Goal: Navigation & Orientation: Find specific page/section

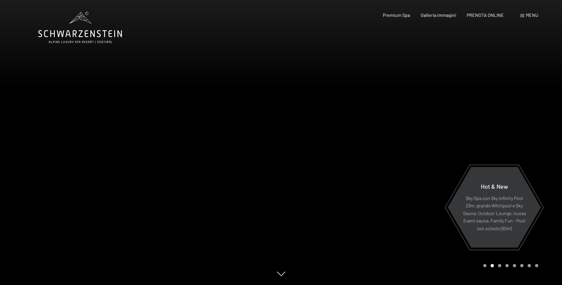
drag, startPoint x: 563, startPoint y: 168, endPoint x: 319, endPoint y: 165, distance: 243.6
click at [319, 165] on div at bounding box center [421, 142] width 281 height 285
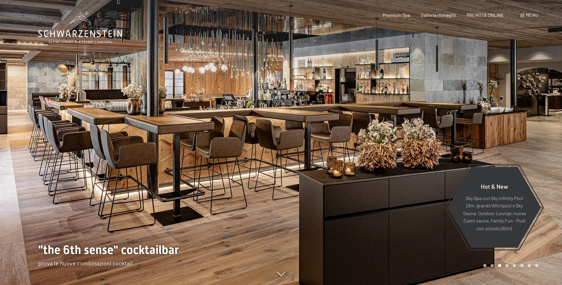
click at [386, 165] on div at bounding box center [421, 142] width 281 height 285
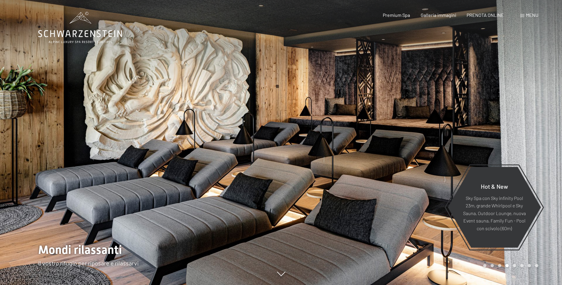
click at [386, 165] on div at bounding box center [421, 142] width 281 height 285
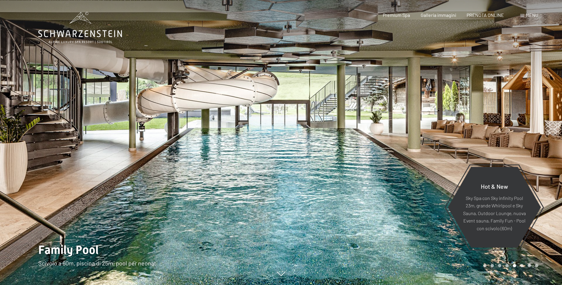
click at [386, 165] on div at bounding box center [421, 142] width 281 height 285
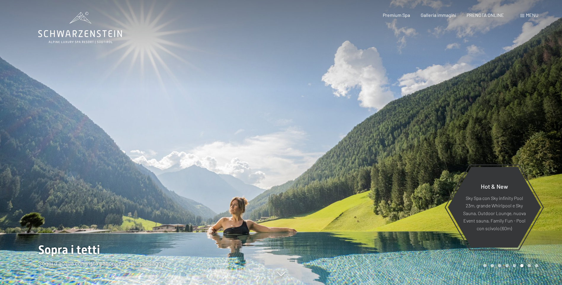
click at [386, 165] on div at bounding box center [421, 142] width 281 height 285
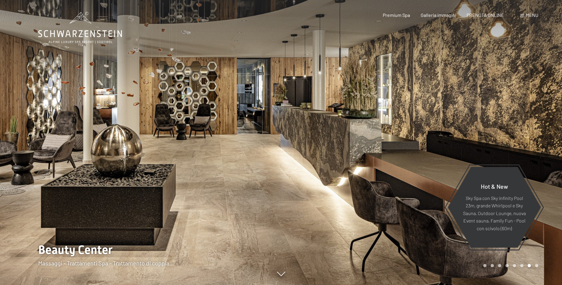
click at [386, 165] on div at bounding box center [421, 142] width 281 height 285
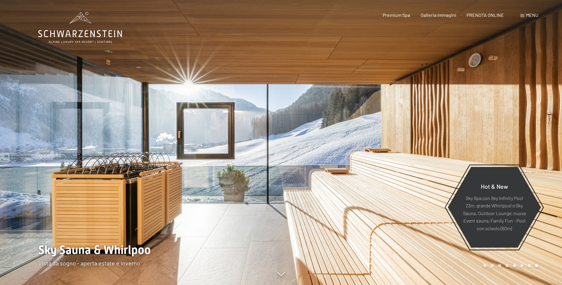
click at [386, 165] on div at bounding box center [421, 142] width 281 height 285
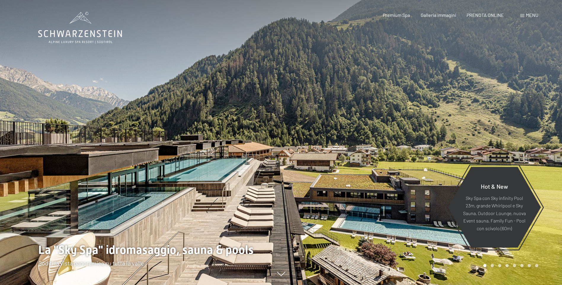
click at [50, 162] on div at bounding box center [140, 142] width 281 height 285
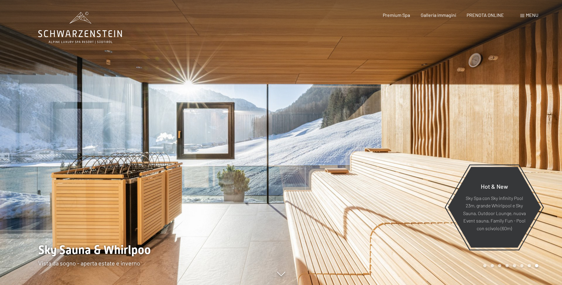
click at [327, 152] on div at bounding box center [421, 142] width 281 height 285
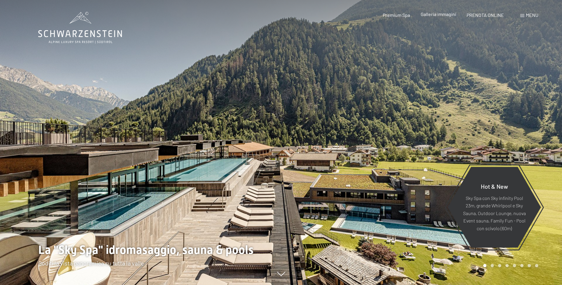
click at [443, 15] on span "Galleria immagini" at bounding box center [439, 14] width 36 height 6
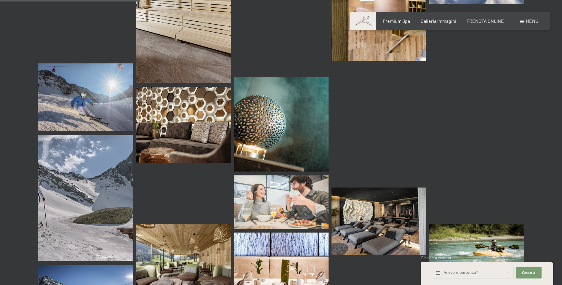
scroll to position [1867, 0]
